Goal: Transaction & Acquisition: Purchase product/service

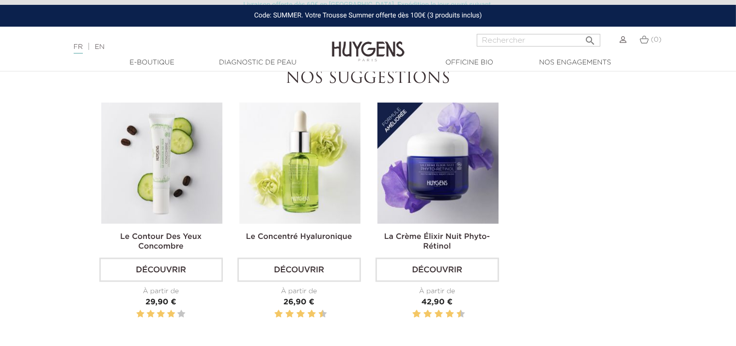
scroll to position [1163, 0]
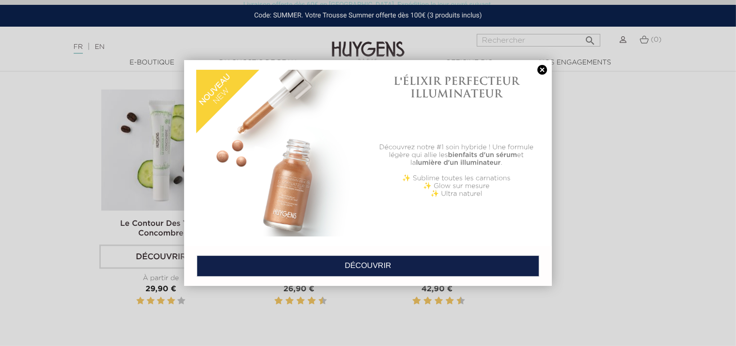
click at [543, 69] on link at bounding box center [542, 70] width 14 height 10
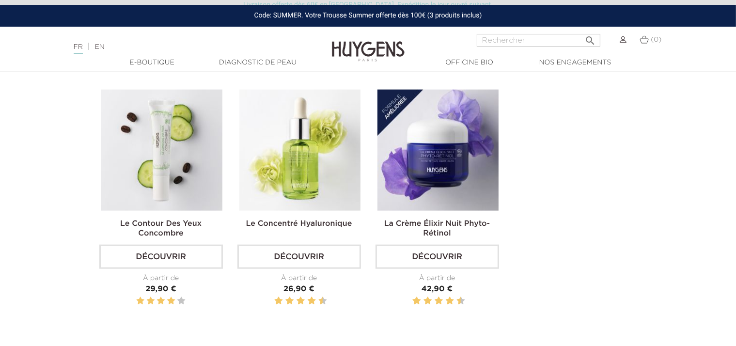
click at [344, 46] on img at bounding box center [368, 44] width 73 height 37
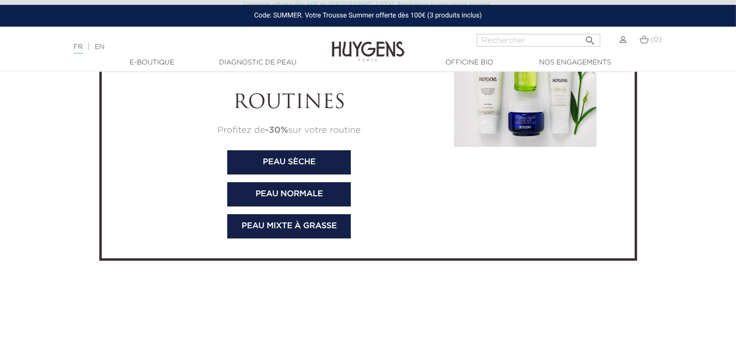
scroll to position [3238, 0]
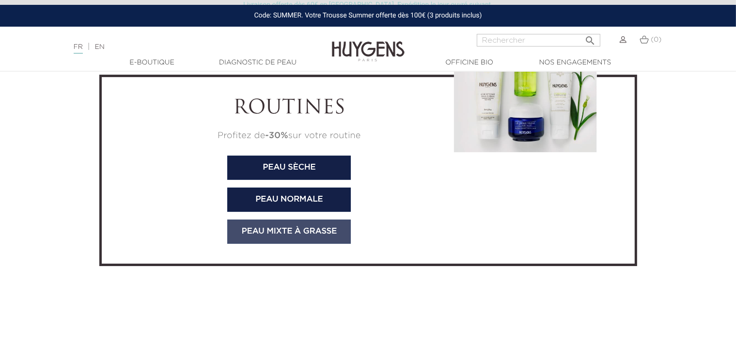
click at [311, 231] on link "Peau mixte à grasse" at bounding box center [289, 231] width 124 height 24
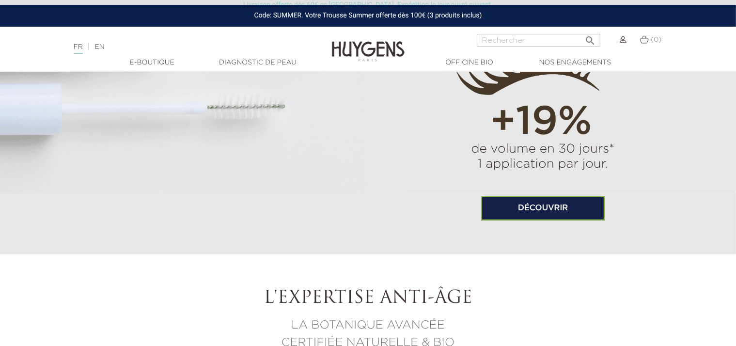
scroll to position [720, 0]
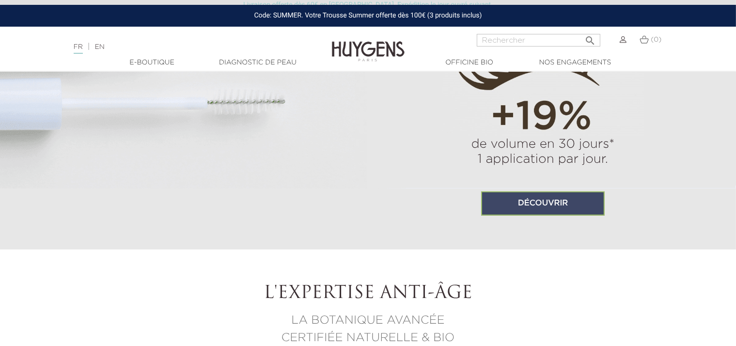
click at [527, 207] on link "Découvrir" at bounding box center [543, 203] width 124 height 24
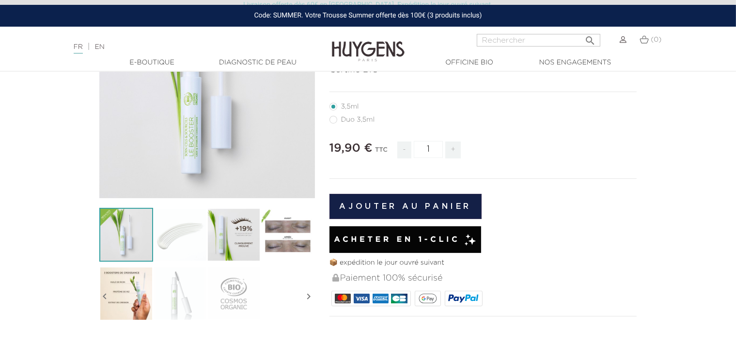
scroll to position [169, 0]
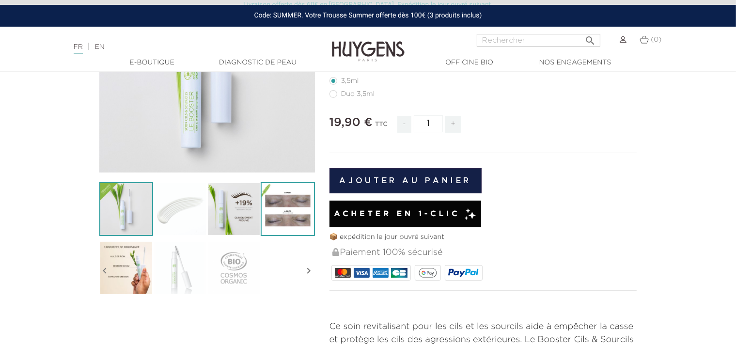
click at [270, 195] on img at bounding box center [288, 209] width 54 height 54
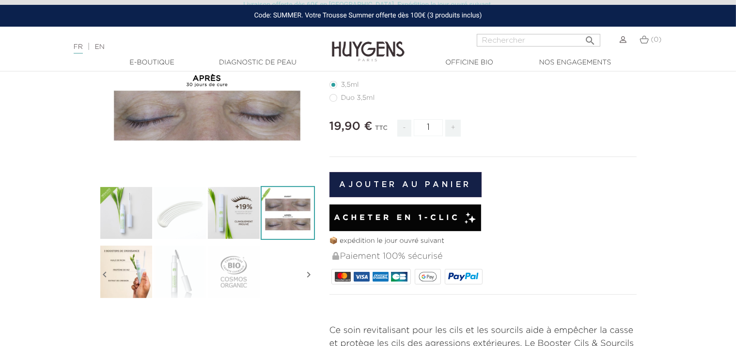
scroll to position [168, 0]
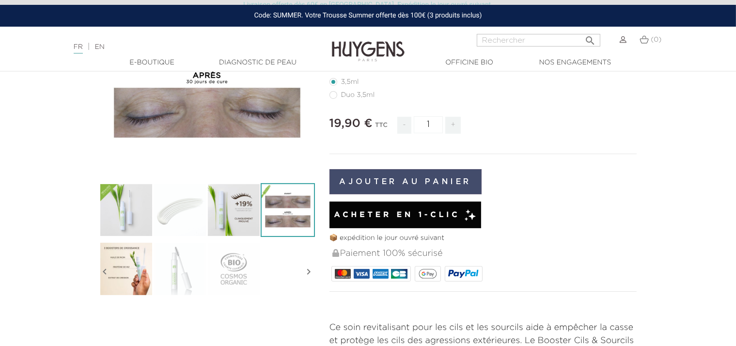
click at [356, 184] on button "Ajouter au panier" at bounding box center [405, 181] width 153 height 25
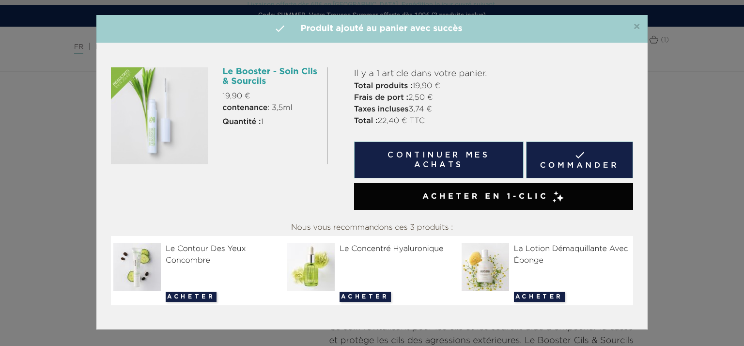
click at [735, 47] on body "Livraison offerte dès 60€ en France. Expédition le jour ouvré suivant. Code: SU…" at bounding box center [372, 5] width 744 height 346
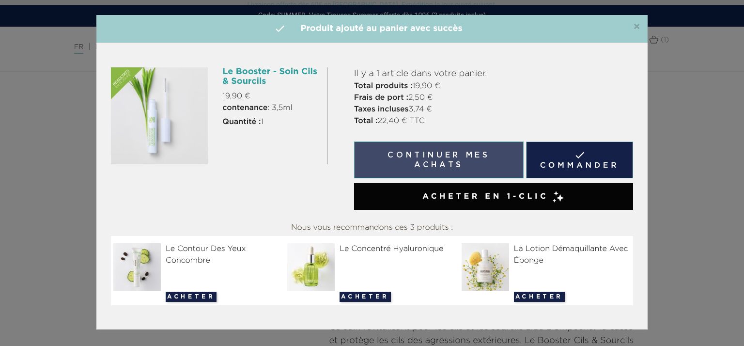
click at [489, 152] on button "Continuer mes achats" at bounding box center [439, 159] width 170 height 37
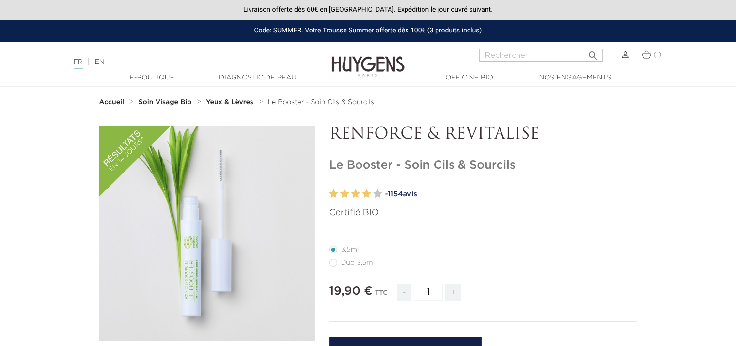
click at [333, 264] on label64"] "Duo 3,5ml" at bounding box center [357, 263] width 57 height 8
radio input "true"
click at [332, 249] on label39"] "3,5ml" at bounding box center [349, 250] width 41 height 8
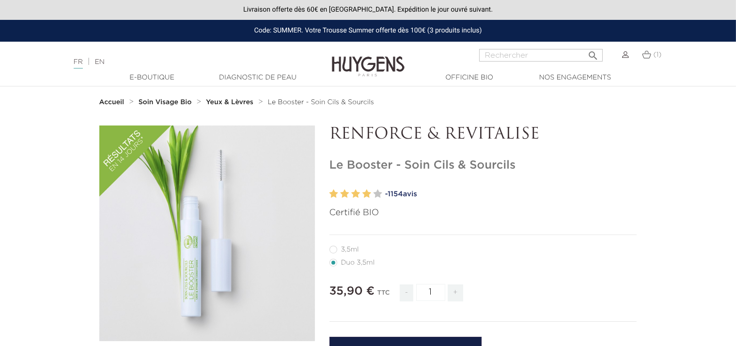
radio input "true"
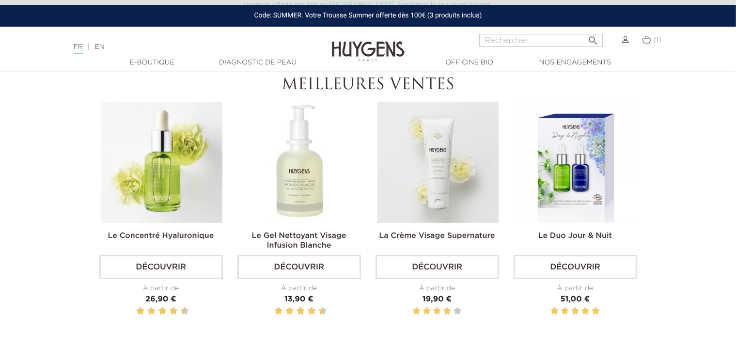
scroll to position [293, 0]
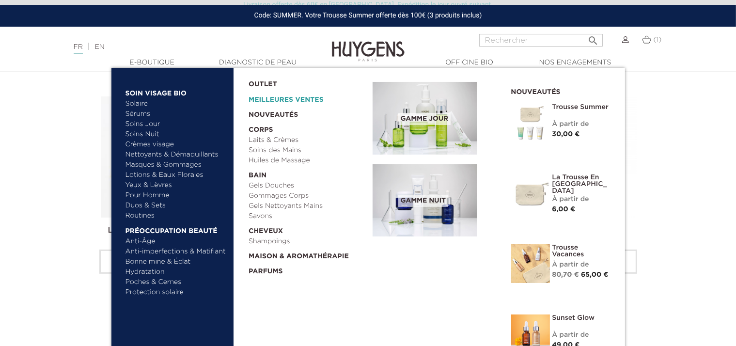
click at [264, 98] on link "Meilleures Ventes" at bounding box center [302, 98] width 109 height 16
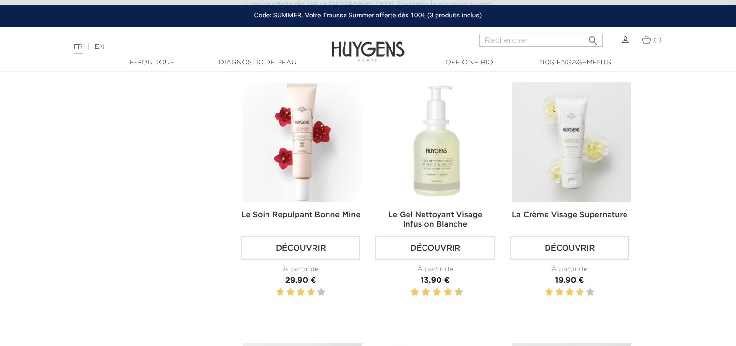
scroll to position [794, 0]
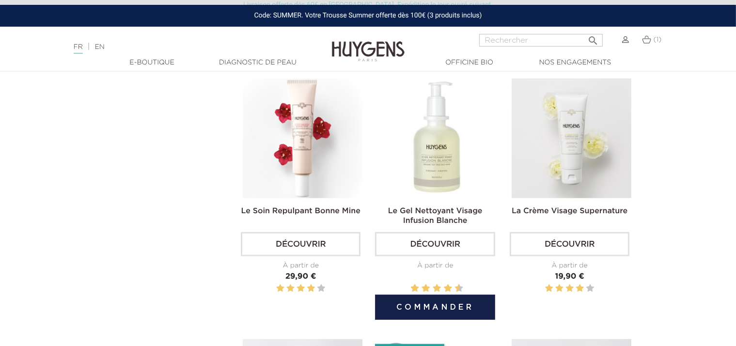
click at [446, 157] on img at bounding box center [437, 138] width 120 height 120
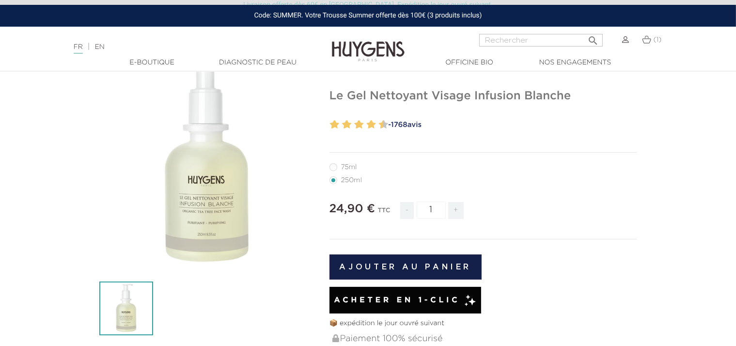
scroll to position [76, 0]
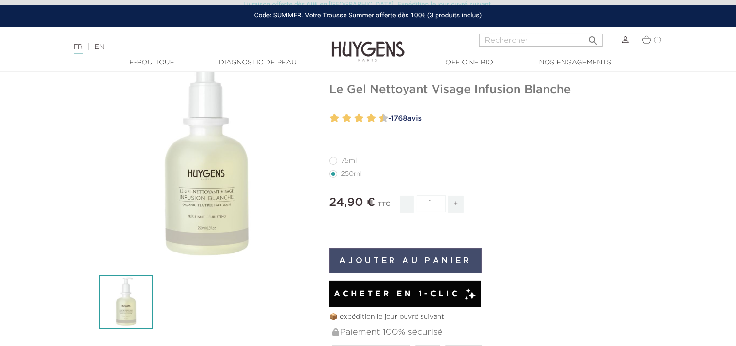
click at [422, 259] on button "Ajouter au panier" at bounding box center [405, 260] width 153 height 25
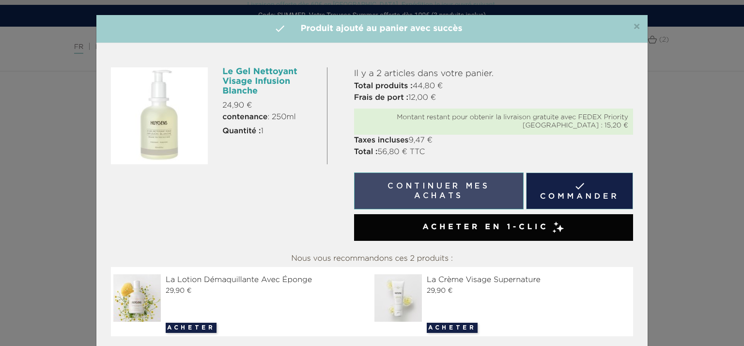
click at [448, 186] on button "Continuer mes achats" at bounding box center [439, 190] width 170 height 37
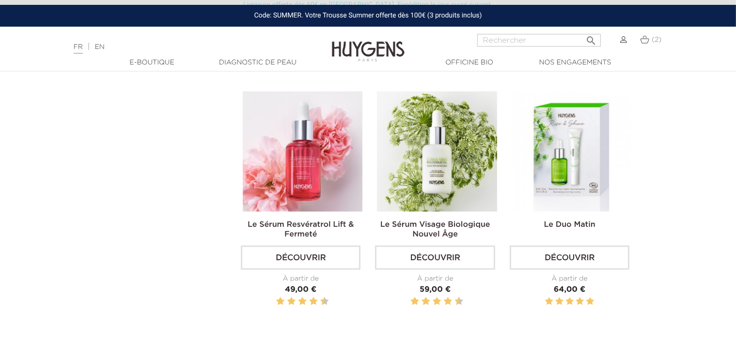
scroll to position [1560, 0]
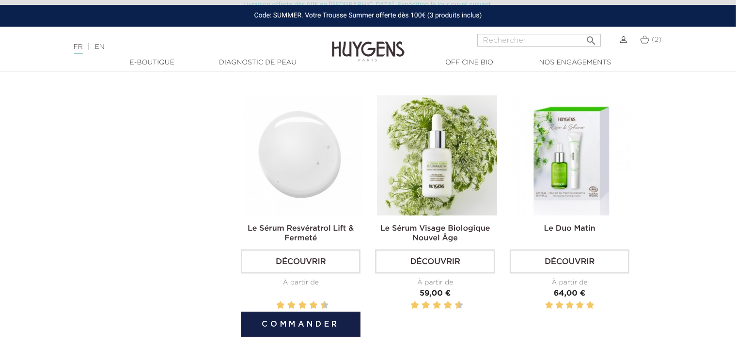
click at [287, 233] on link "Le Sérum Resvératrol Lift & Fermeté" at bounding box center [301, 233] width 106 height 17
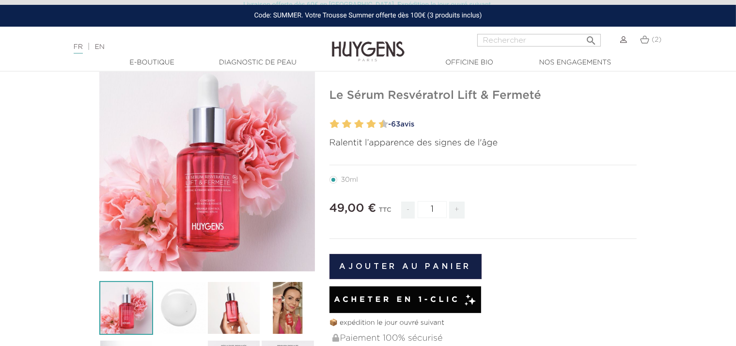
scroll to position [72, 0]
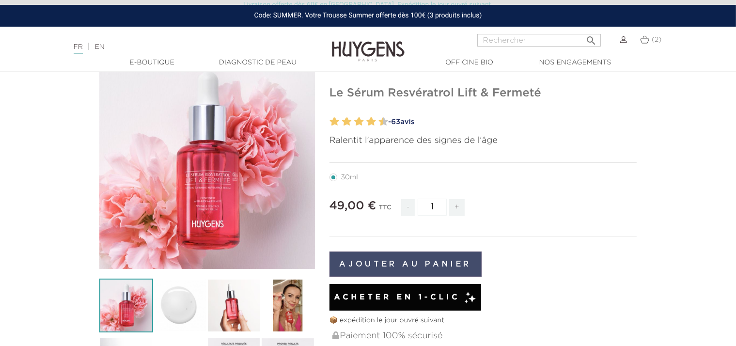
click at [399, 268] on button "Ajouter au panier" at bounding box center [405, 263] width 153 height 25
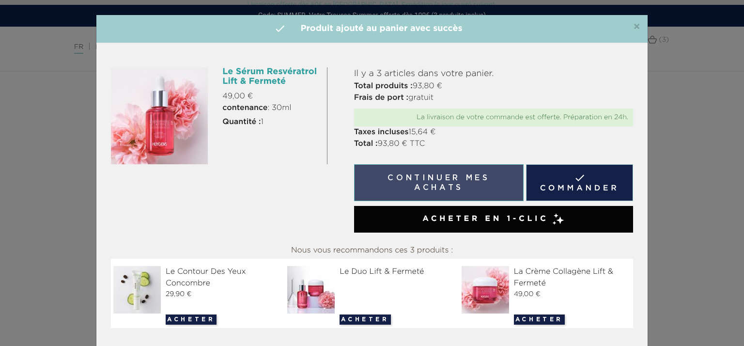
click at [447, 185] on button "Continuer mes achats" at bounding box center [439, 182] width 170 height 37
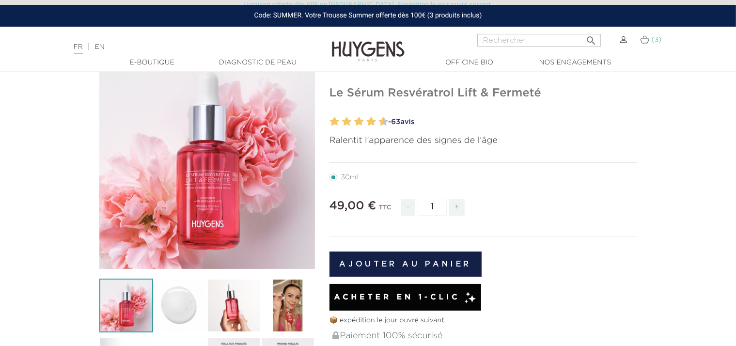
click at [646, 40] on img at bounding box center [644, 39] width 9 height 8
